Goal: Communication & Community: Share content

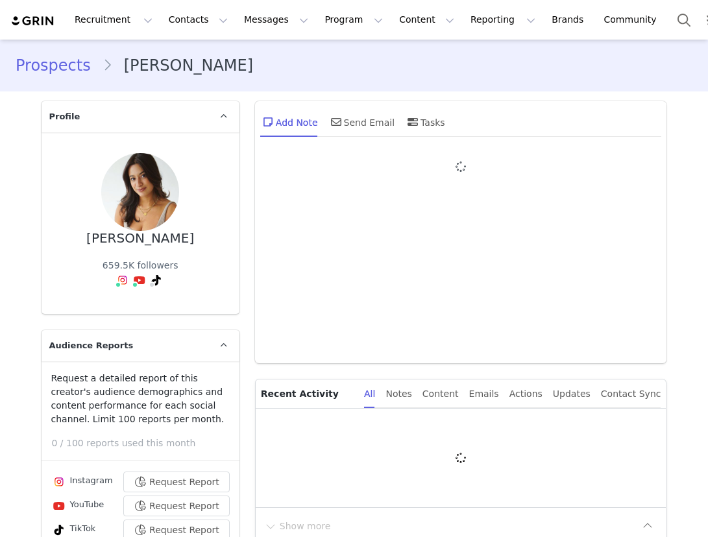
type input "+1 ([GEOGRAPHIC_DATA])"
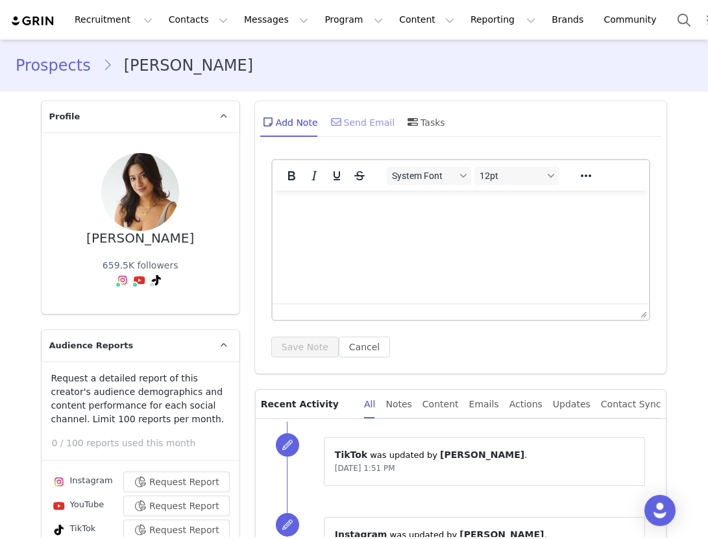
click at [369, 120] on div "Send Email" at bounding box center [361, 121] width 67 height 31
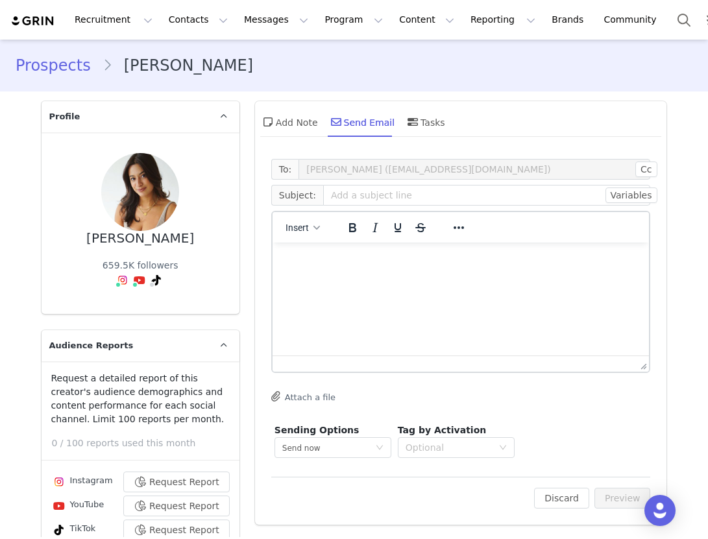
click at [298, 199] on span "Subject:" at bounding box center [297, 195] width 52 height 21
click at [312, 235] on button "Insert" at bounding box center [302, 228] width 45 height 18
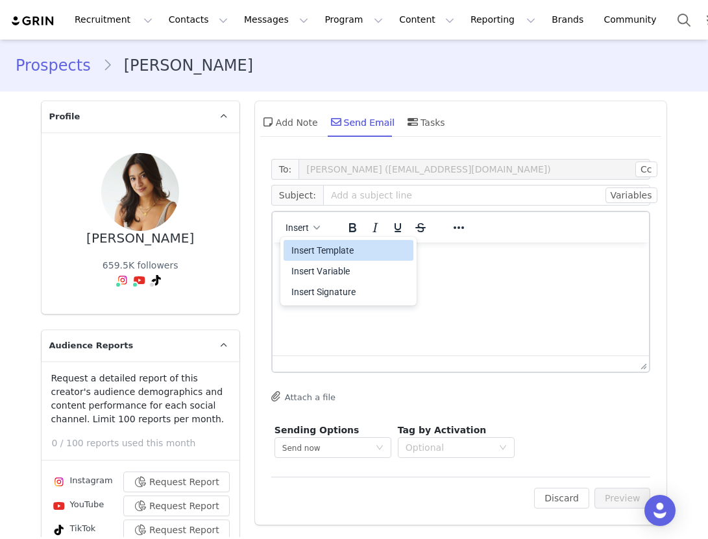
click at [331, 250] on div "Insert Template" at bounding box center [349, 251] width 117 height 16
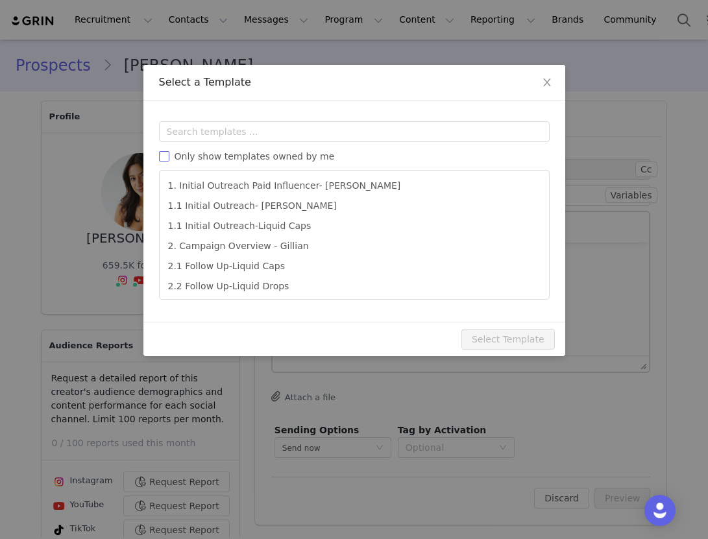
click at [161, 152] on input "Only show templates owned by me" at bounding box center [164, 156] width 10 height 10
checkbox input "true"
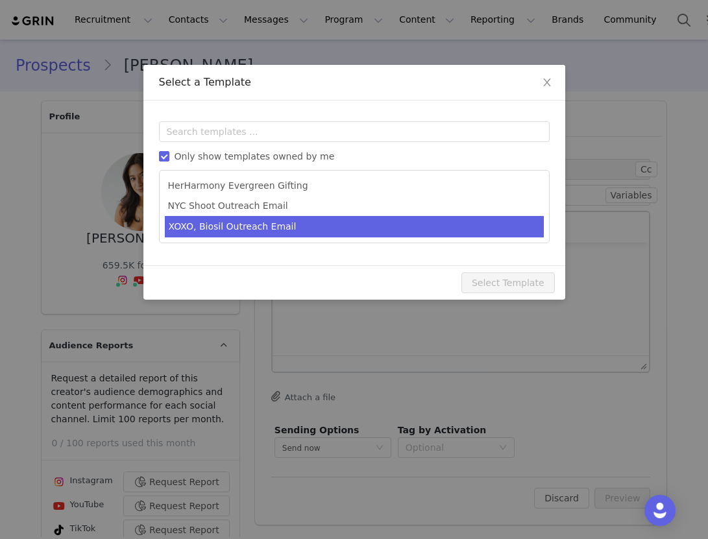
click at [241, 222] on li "XOXO, Biosil Outreach Email" at bounding box center [354, 226] width 379 height 21
type input "Open Me ASAP 🩵 - Biosil Exclusive Opportunity"
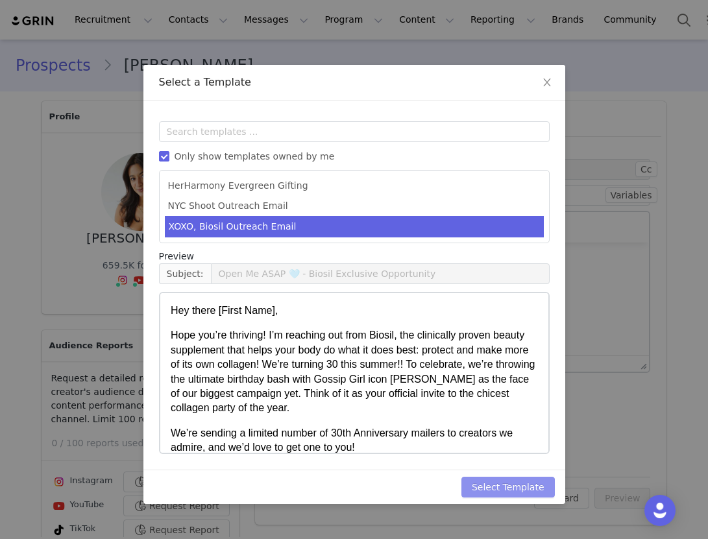
click at [501, 488] on button "Select Template" at bounding box center [507, 487] width 93 height 21
type input "Open Me ASAP 🩵 - Biosil Exclusive Opportunity"
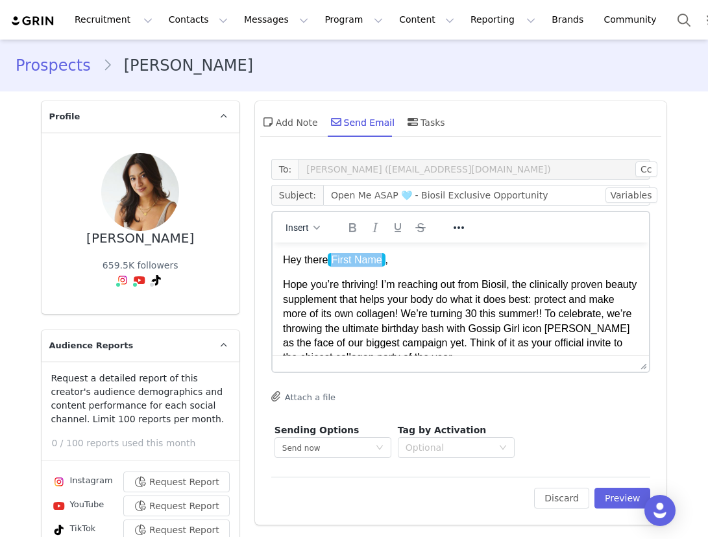
drag, startPoint x: 389, startPoint y: 261, endPoint x: 343, endPoint y: 263, distance: 46.1
click at [343, 263] on p "Hey there First Name ﻿ ," at bounding box center [460, 260] width 356 height 14
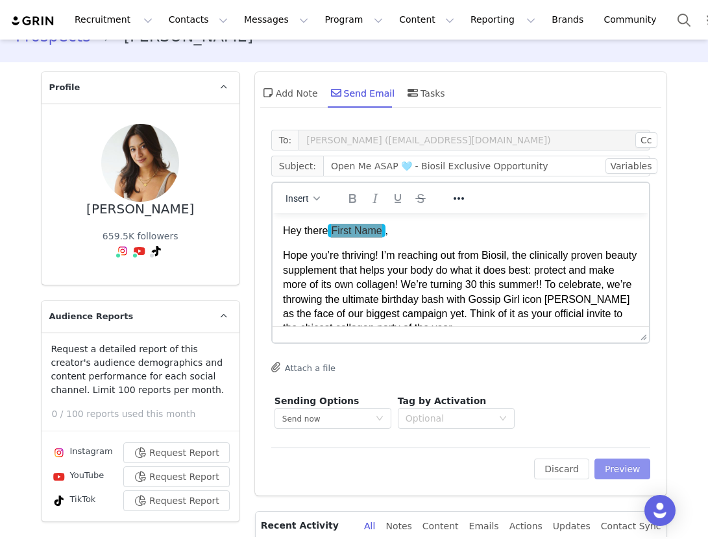
click at [614, 468] on button "Preview" at bounding box center [622, 469] width 56 height 21
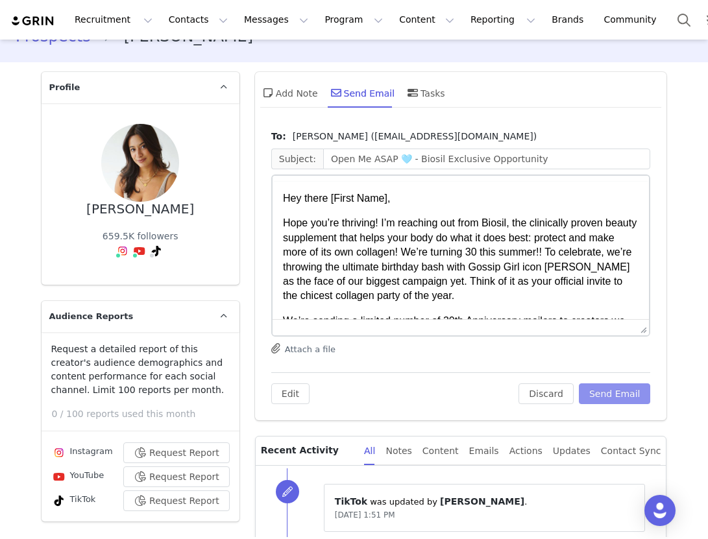
scroll to position [0, 0]
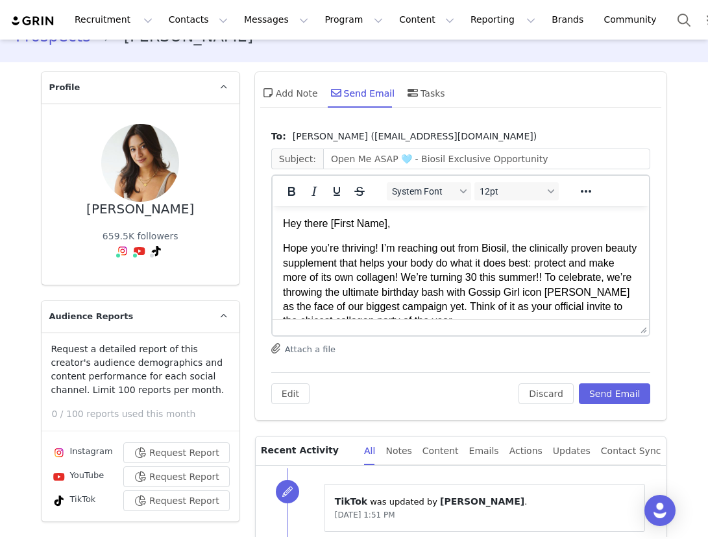
click at [389, 225] on p "Hey there [First Name]," at bounding box center [460, 224] width 356 height 14
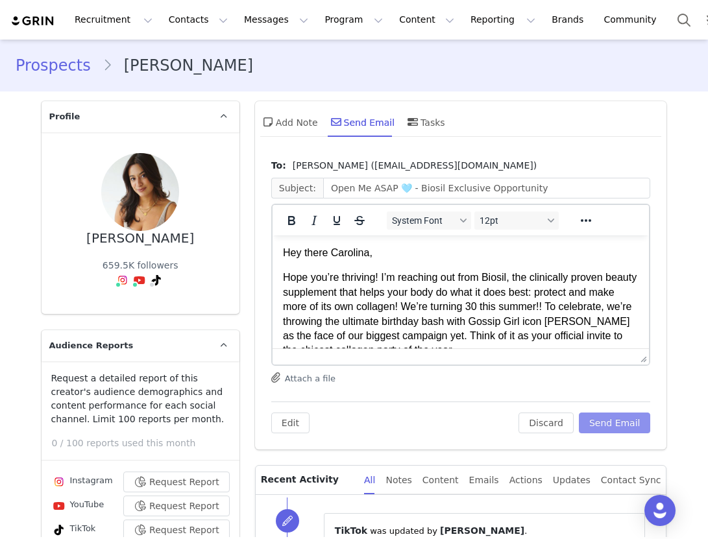
click at [623, 422] on button "Send Email" at bounding box center [615, 423] width 72 height 21
